Goal: Find specific page/section: Find specific page/section

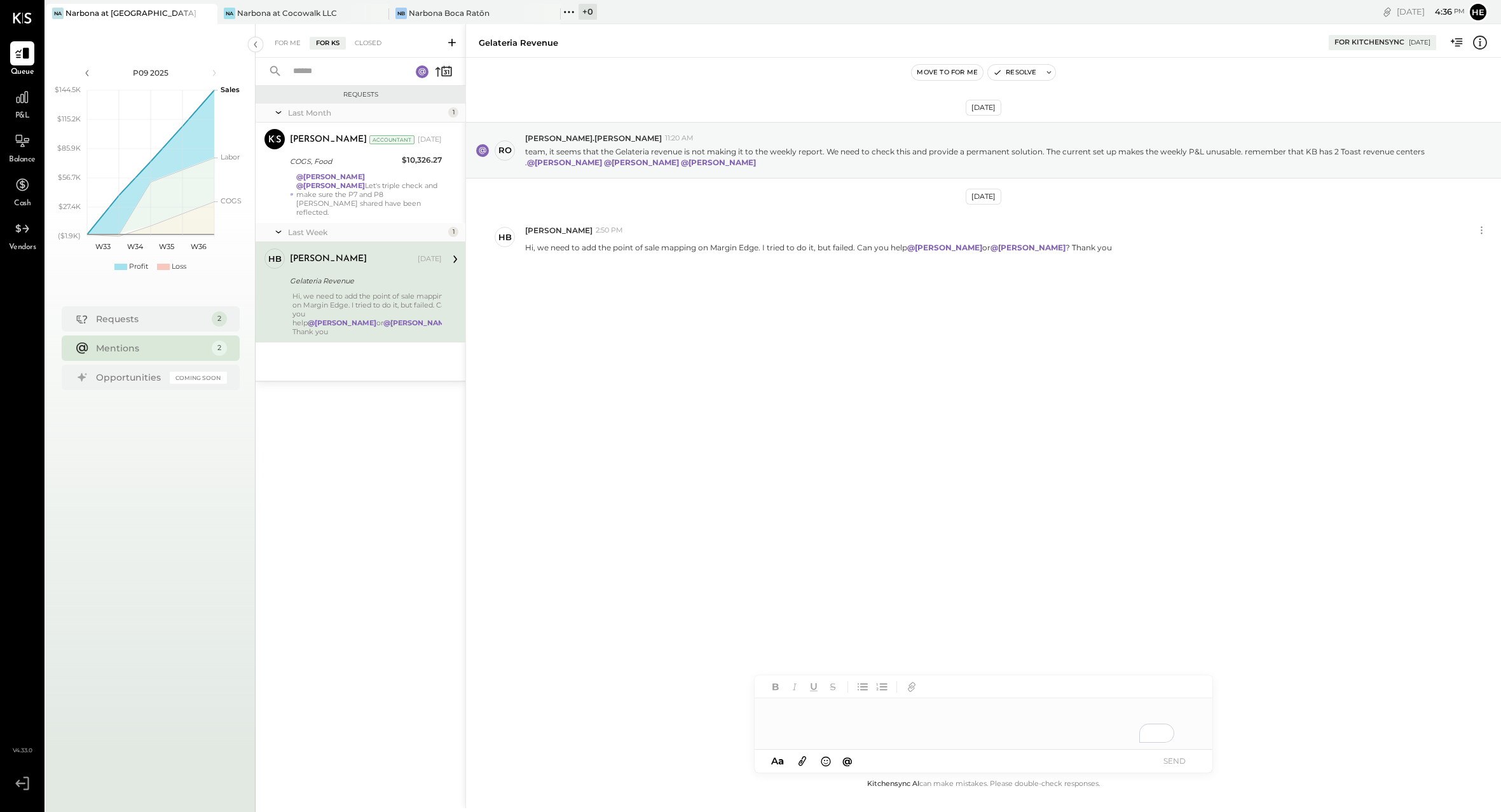
click at [365, 181] on strong "@[PERSON_NAME]" at bounding box center [330, 185] width 69 height 9
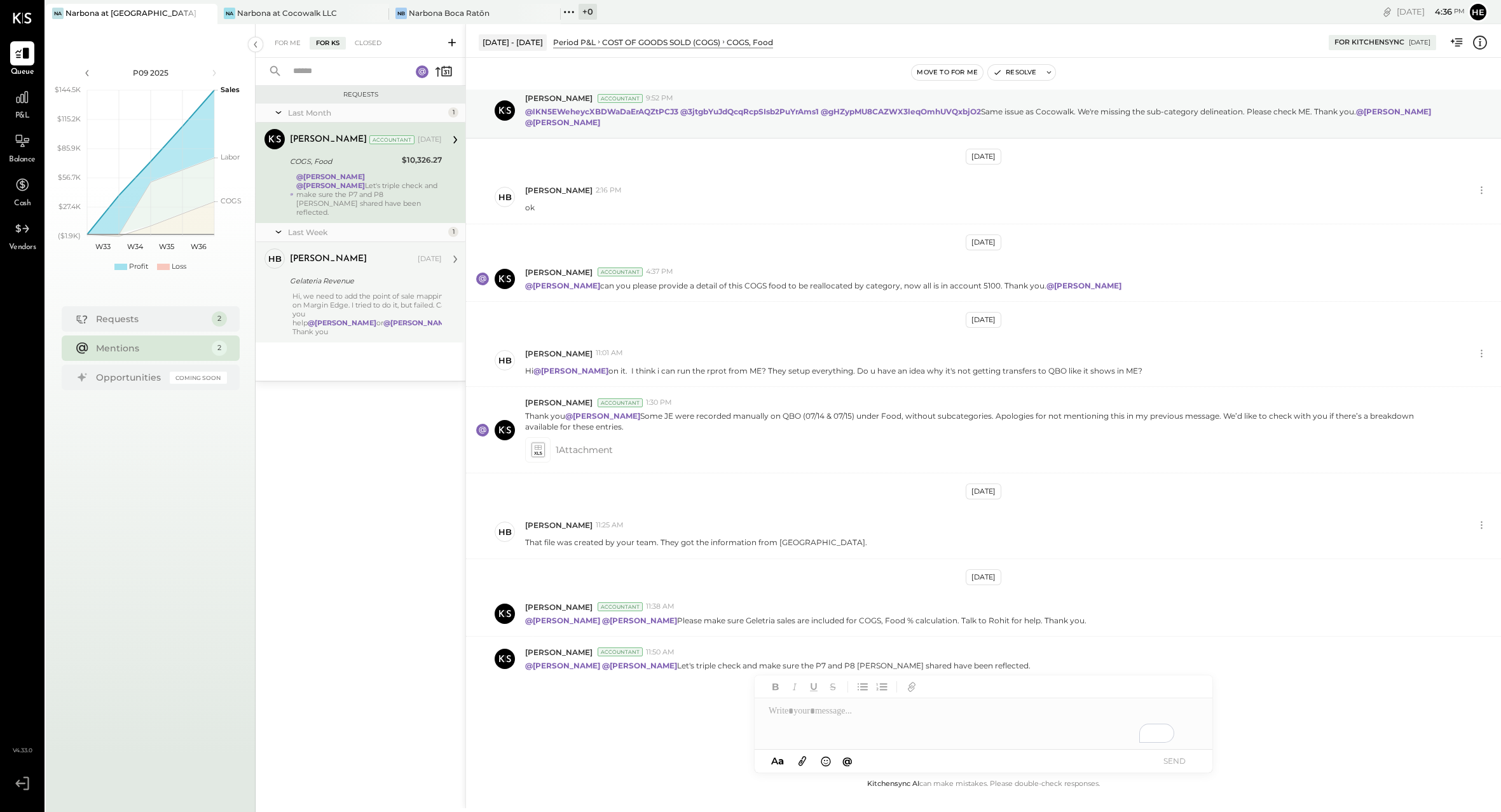
click at [380, 292] on div "Hi, we need to add the point of sale mapping on Margin Edge. I tried to do it, …" at bounding box center [374, 314] width 163 height 45
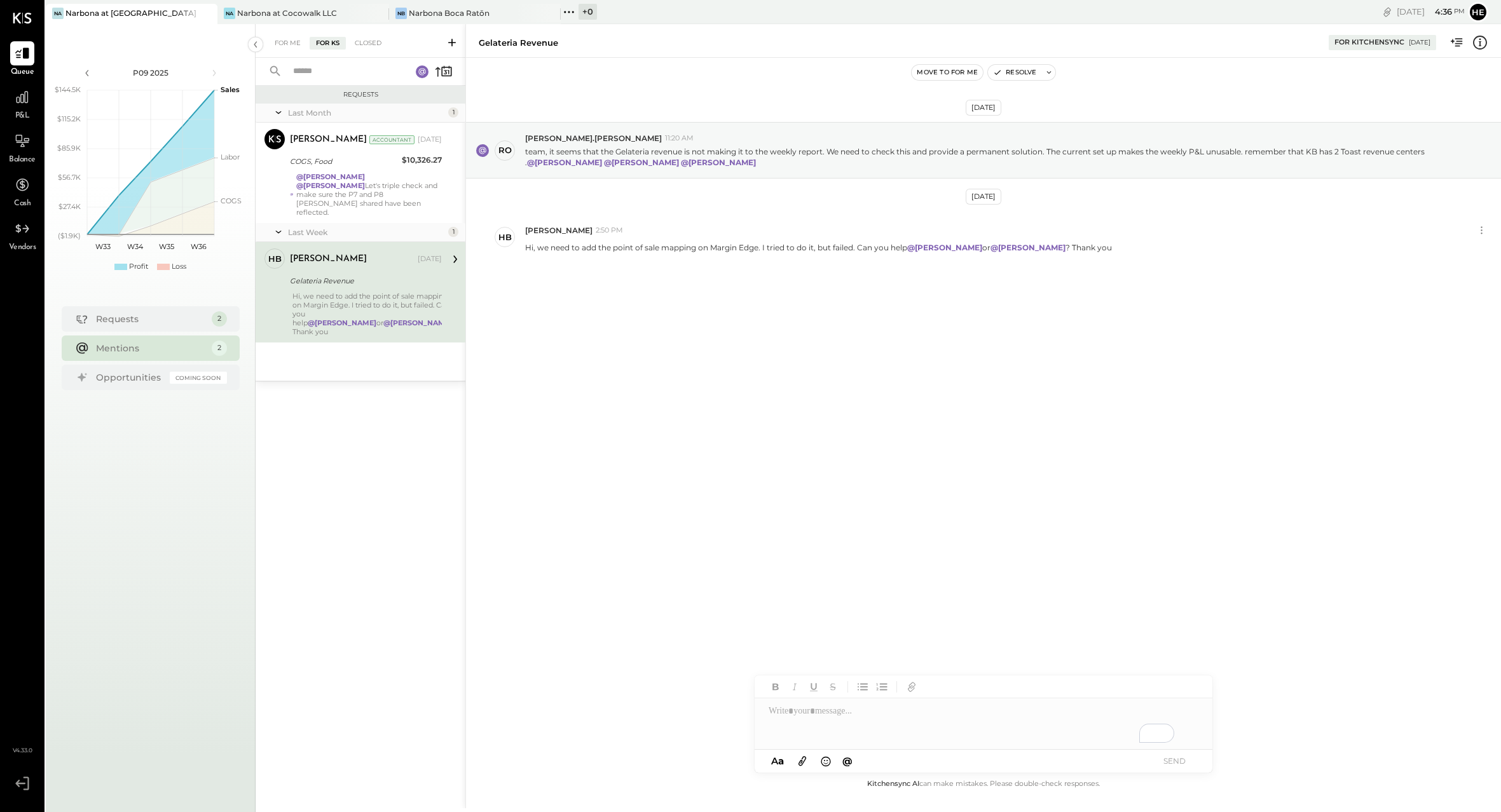
click at [118, 12] on div "Narbona at [GEOGRAPHIC_DATA] LLC" at bounding box center [132, 13] width 133 height 11
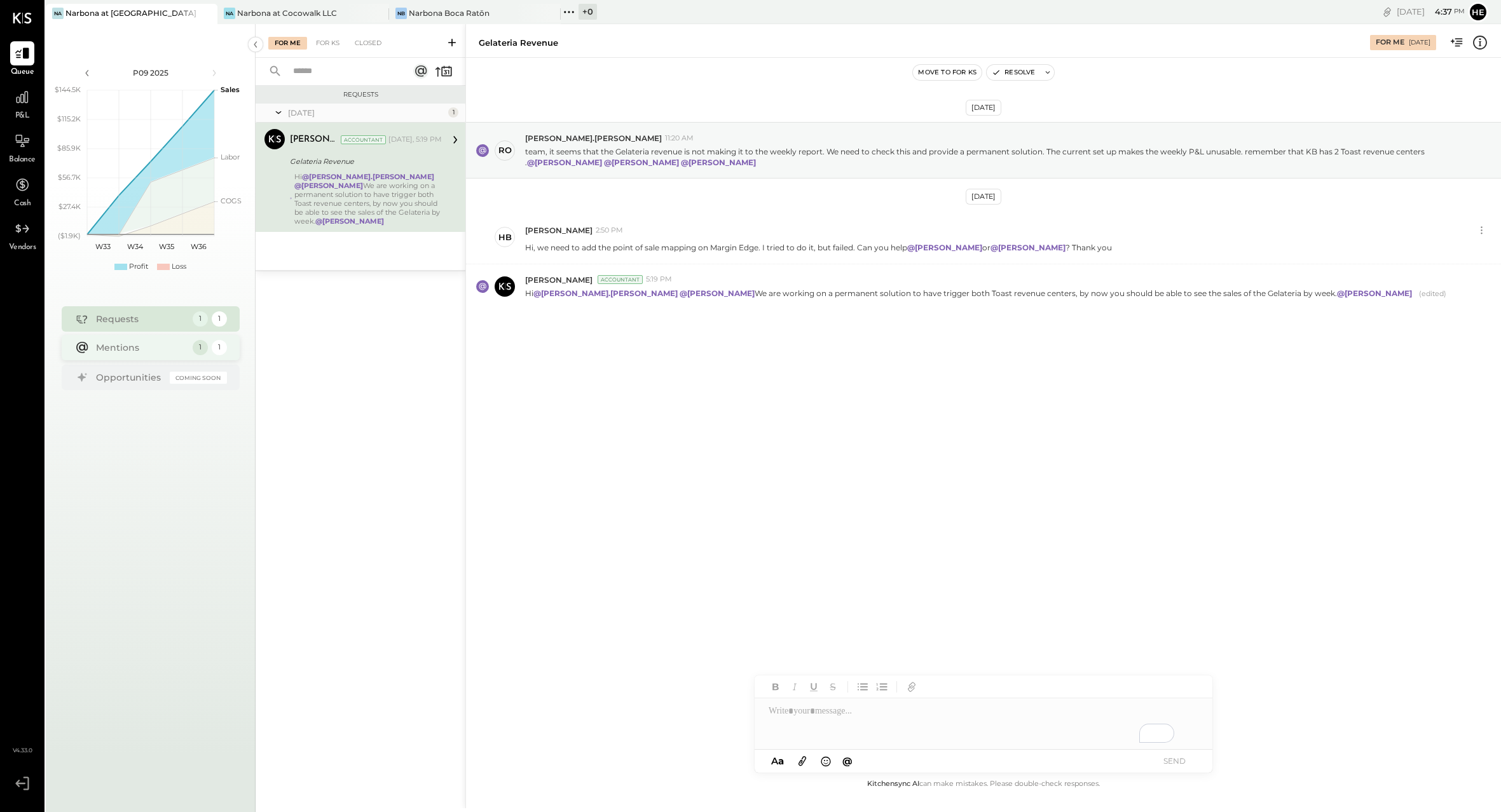
click at [162, 354] on div "Mentions 1 1" at bounding box center [151, 348] width 178 height 25
